Goal: Task Accomplishment & Management: Complete application form

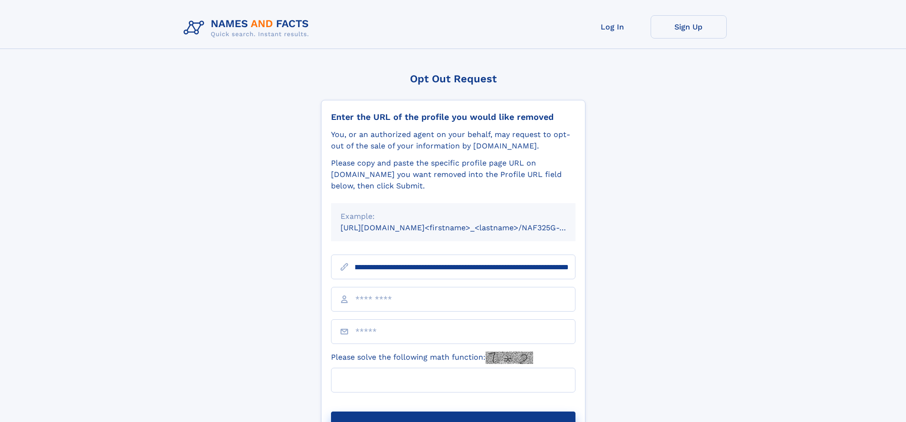
scroll to position [0, 108]
type input "**********"
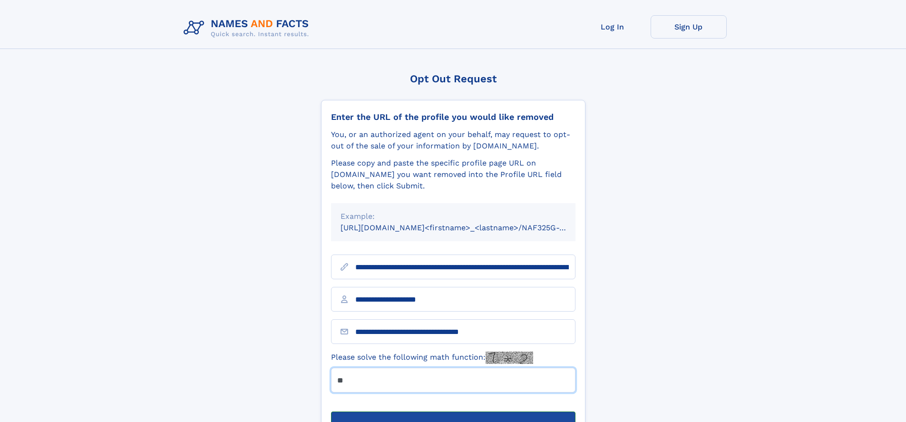
type input "**"
click at [453, 411] on button "Submit Opt Out Request" at bounding box center [453, 426] width 244 height 30
